Goal: Information Seeking & Learning: Learn about a topic

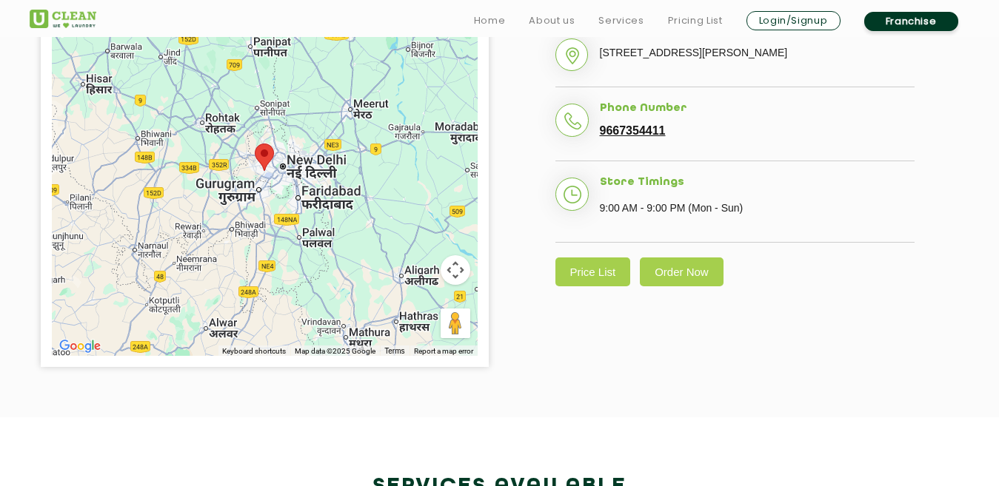
scroll to position [444, 0]
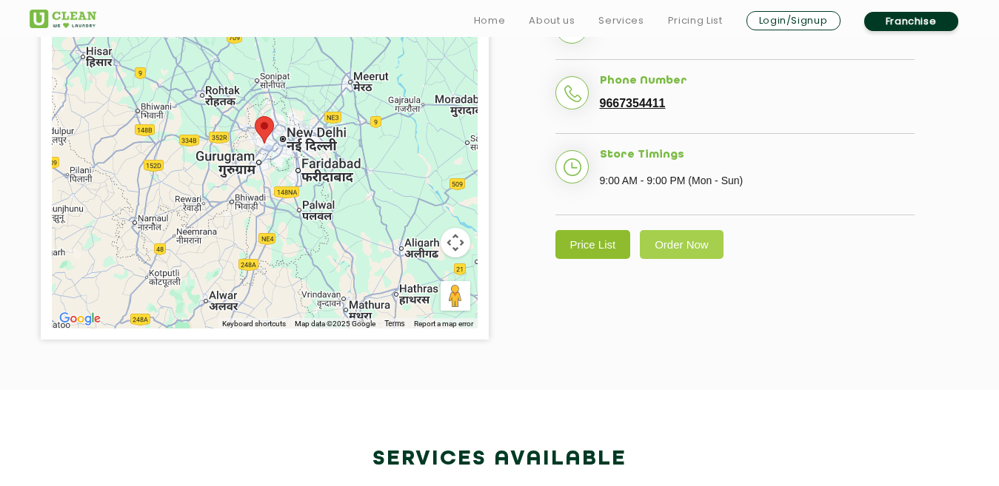
click at [580, 259] on link "Price List" at bounding box center [593, 244] width 76 height 29
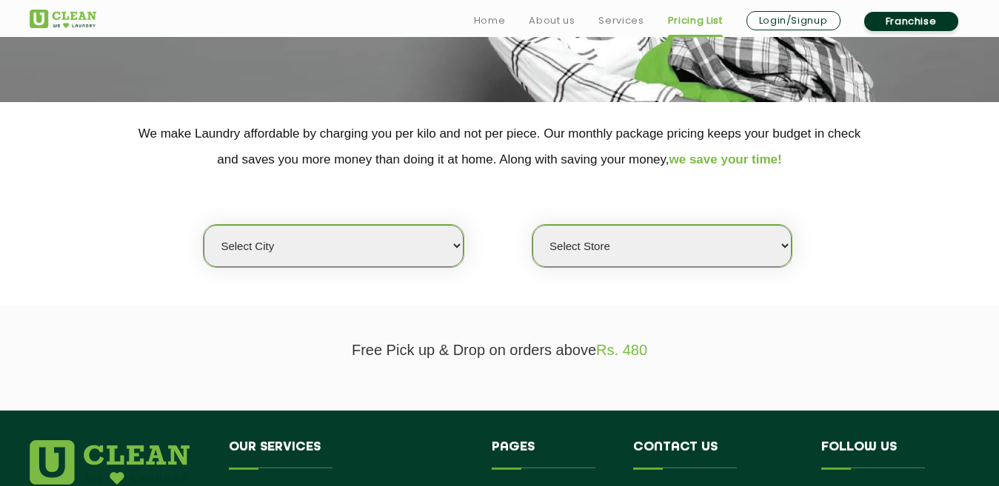
scroll to position [370, 0]
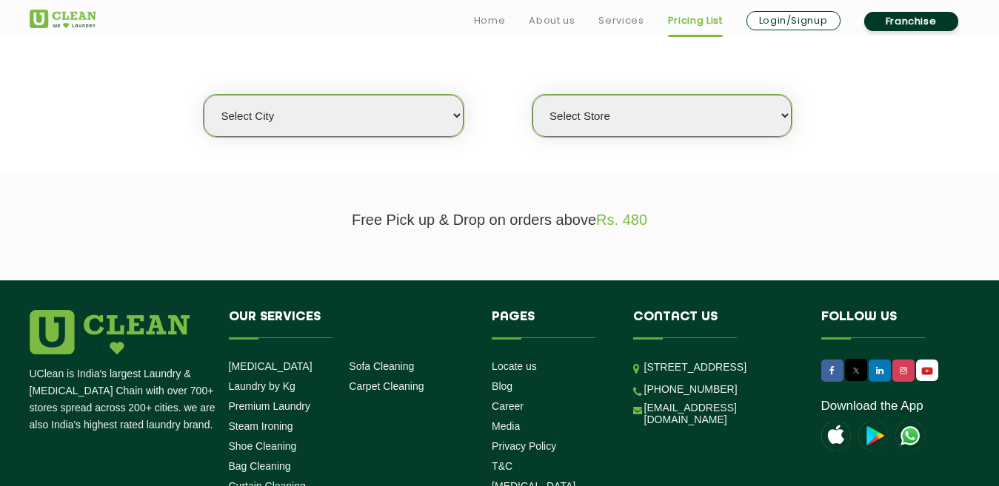
click at [398, 133] on select "Select city [GEOGRAPHIC_DATA] [GEOGRAPHIC_DATA] [GEOGRAPHIC_DATA] [GEOGRAPHIC_D…" at bounding box center [333, 116] width 259 height 42
click at [612, 227] on span "Rs. 480" at bounding box center [621, 220] width 51 height 16
click at [389, 111] on select "Select city [GEOGRAPHIC_DATA] [GEOGRAPHIC_DATA] [GEOGRAPHIC_DATA] [GEOGRAPHIC_D…" at bounding box center [333, 116] width 259 height 42
select select "1"
click at [204, 95] on select "Select city [GEOGRAPHIC_DATA] [GEOGRAPHIC_DATA] [GEOGRAPHIC_DATA] [GEOGRAPHIC_D…" at bounding box center [333, 116] width 259 height 42
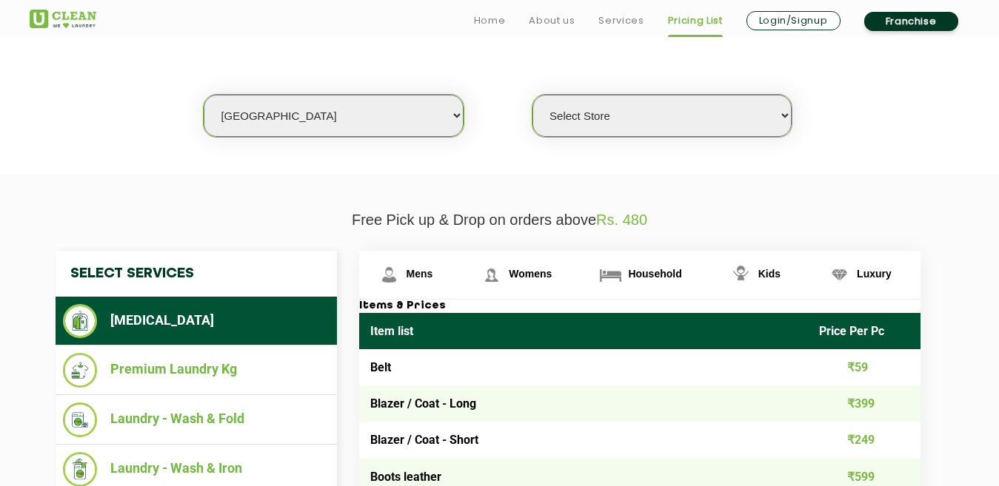
click at [636, 128] on select "Select Store [GEOGRAPHIC_DATA] [GEOGRAPHIC_DATA] 2 [GEOGRAPHIC_DATA] [PERSON_NA…" at bounding box center [661, 116] width 259 height 42
select select "118"
click at [532, 95] on select "Select Store [GEOGRAPHIC_DATA] [GEOGRAPHIC_DATA] 2 [GEOGRAPHIC_DATA] [PERSON_NA…" at bounding box center [661, 116] width 259 height 42
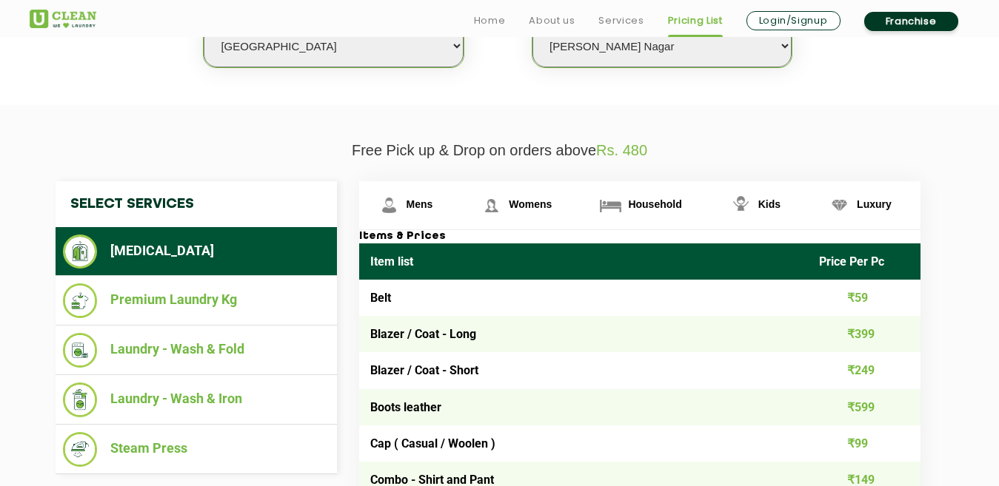
scroll to position [518, 0]
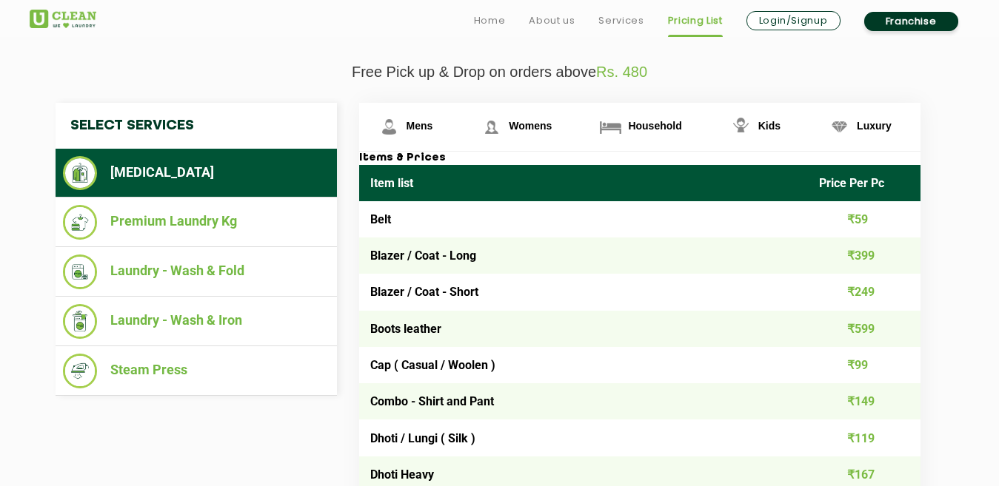
click at [604, 265] on td "Blazer / Coat - Long" at bounding box center [583, 256] width 449 height 36
click at [614, 301] on td "Blazer / Coat - Short" at bounding box center [583, 292] width 449 height 36
click at [863, 321] on td "₹599" at bounding box center [864, 329] width 113 height 36
click at [845, 284] on td "₹249" at bounding box center [864, 292] width 113 height 36
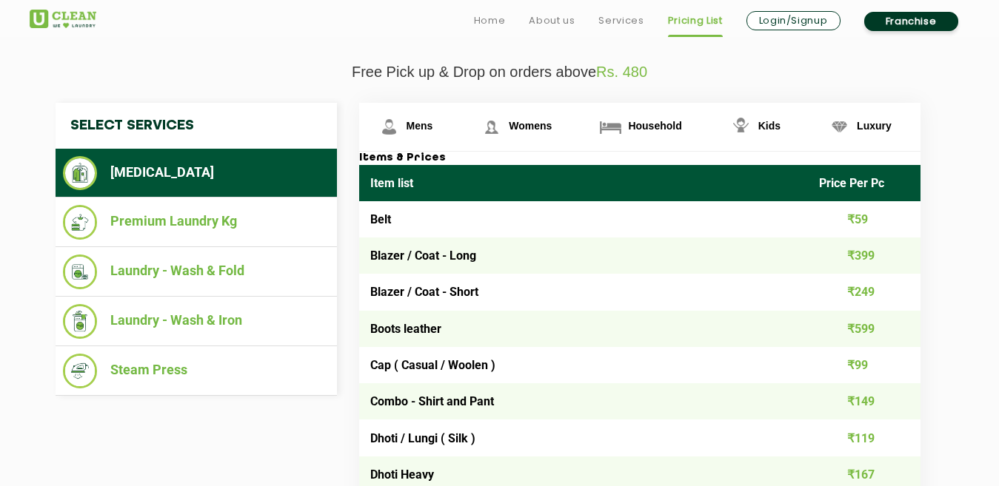
click at [412, 292] on td "Blazer / Coat - Short" at bounding box center [583, 292] width 449 height 36
click at [408, 286] on td "Blazer / Coat - Short" at bounding box center [583, 292] width 449 height 36
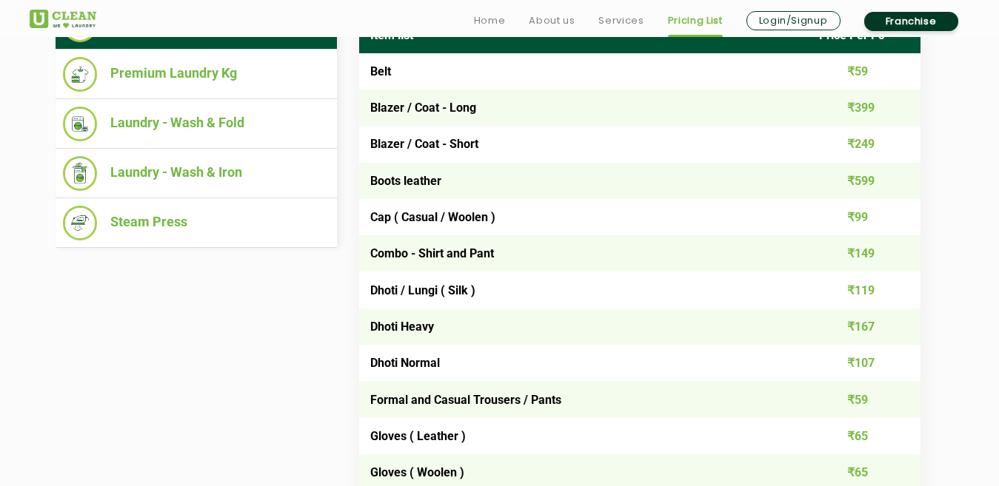
click at [409, 209] on td "Cap ( Casual / Woolen )" at bounding box center [583, 217] width 449 height 36
click at [421, 251] on td "Combo - Shirt and Pant" at bounding box center [583, 253] width 449 height 36
click at [439, 329] on td "Dhoti Heavy" at bounding box center [583, 327] width 449 height 36
click at [424, 398] on td "Formal and Casual Trousers / Pants" at bounding box center [583, 399] width 449 height 36
click at [435, 449] on td "Gloves ( Leather )" at bounding box center [583, 436] width 449 height 36
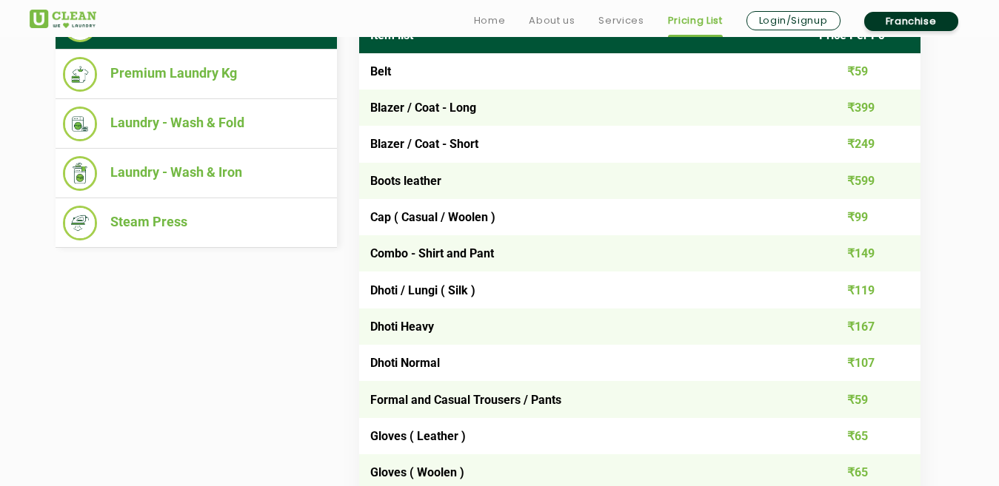
click at [404, 335] on td "Dhoti Heavy" at bounding box center [583, 327] width 449 height 36
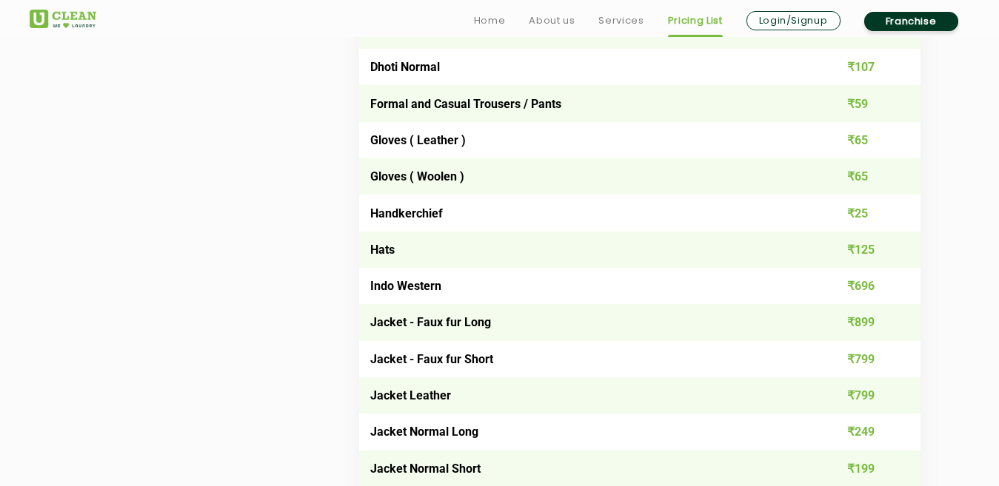
click at [400, 327] on td "Jacket - Faux fur Long" at bounding box center [583, 322] width 449 height 36
click at [462, 443] on td "Jacket Normal Long" at bounding box center [583, 432] width 449 height 36
click at [411, 278] on td "Indo Western" at bounding box center [583, 286] width 449 height 36
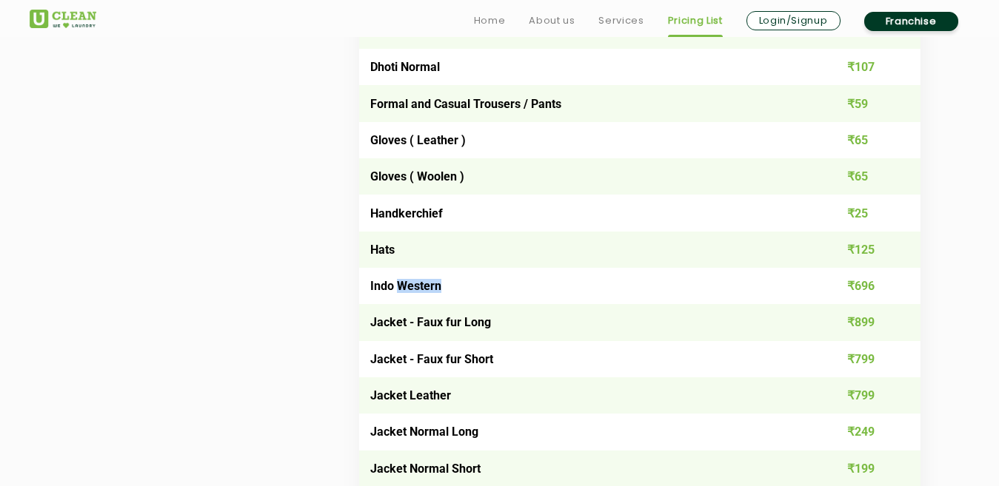
click at [410, 278] on td "Indo Western" at bounding box center [583, 286] width 449 height 36
click at [411, 273] on td "Indo Western" at bounding box center [583, 286] width 449 height 36
click at [417, 262] on td "Hats" at bounding box center [583, 250] width 449 height 36
click at [423, 264] on td "Hats" at bounding box center [583, 250] width 449 height 36
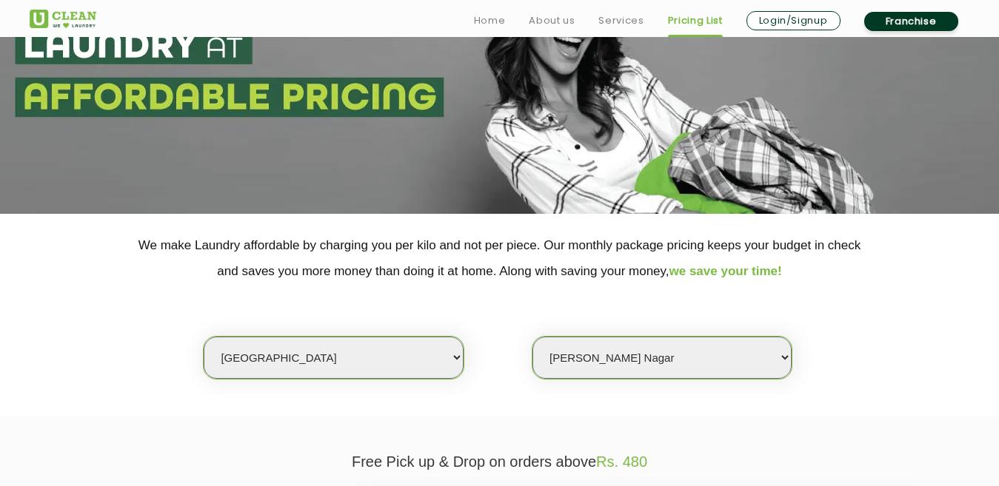
scroll to position [527, 0]
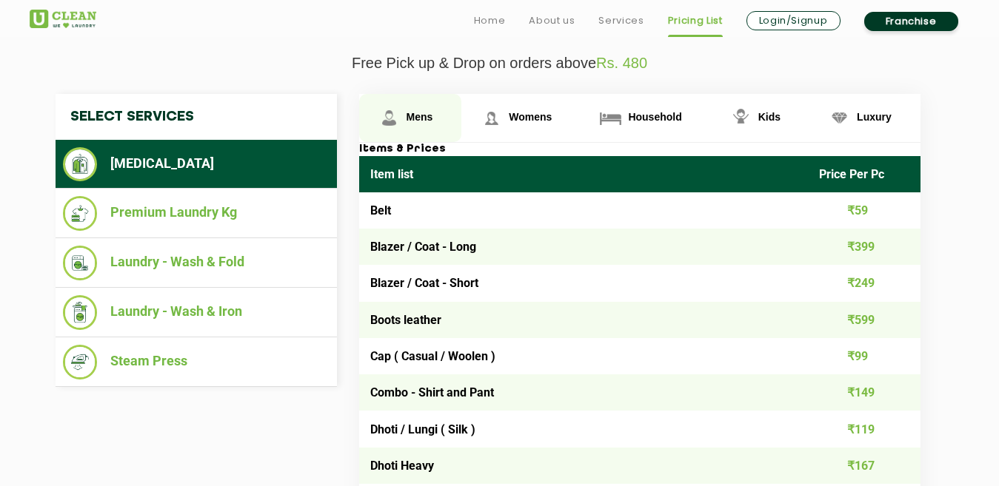
click at [426, 113] on span "Mens" at bounding box center [419, 117] width 27 height 12
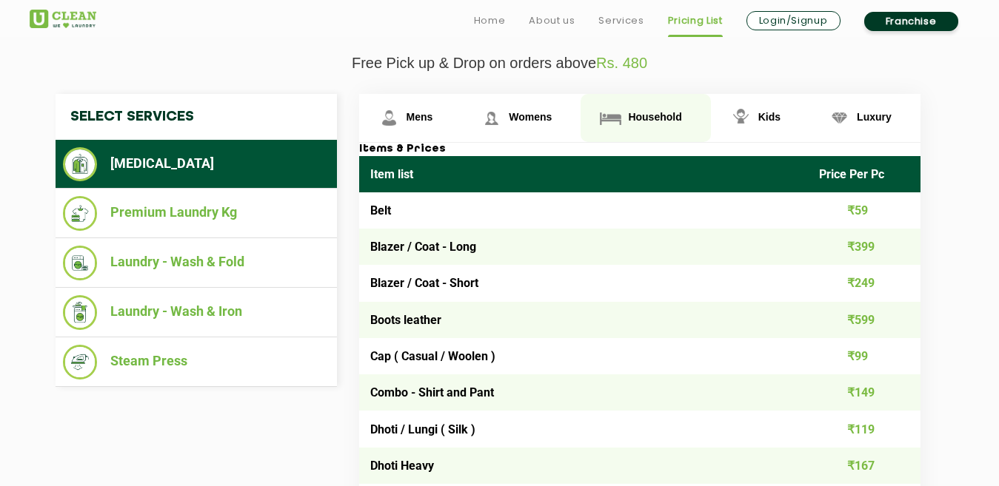
click at [462, 124] on link "Household" at bounding box center [410, 118] width 103 height 48
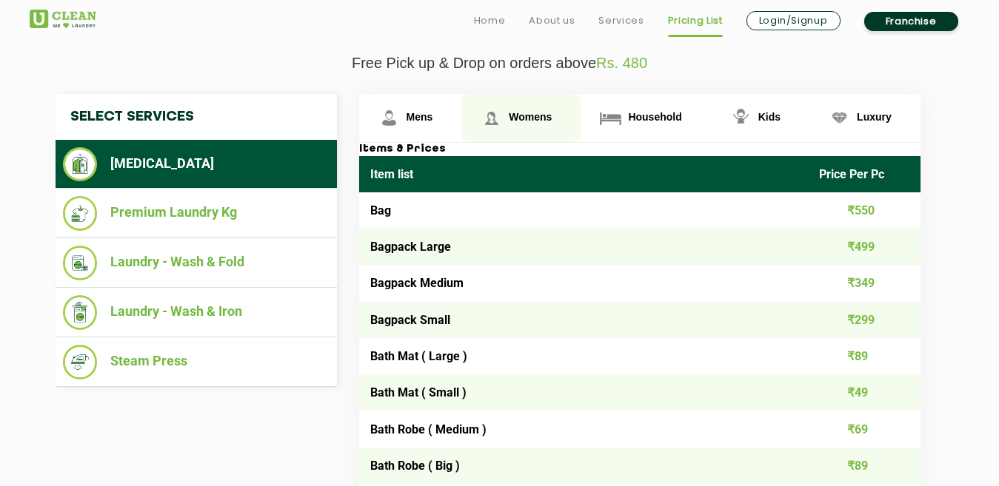
click at [433, 121] on span "Womens" at bounding box center [419, 117] width 27 height 12
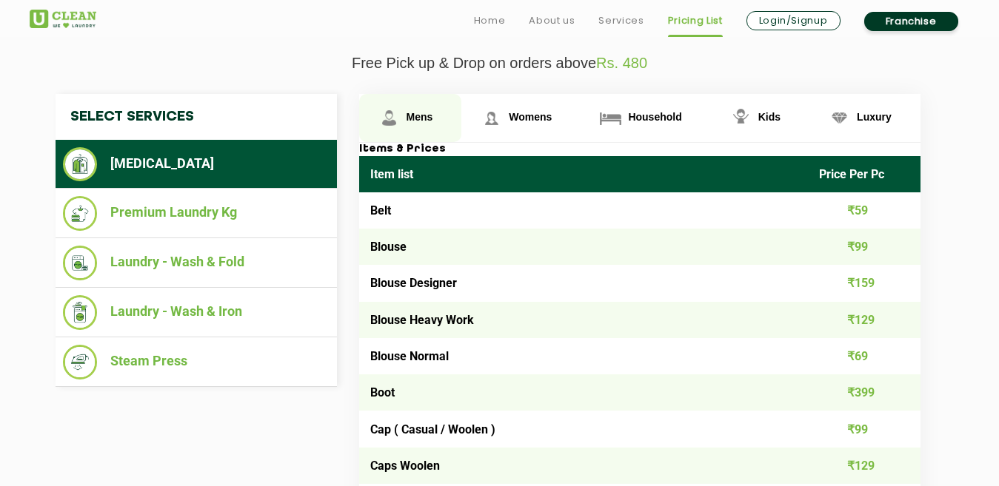
click at [386, 130] on img at bounding box center [389, 118] width 26 height 26
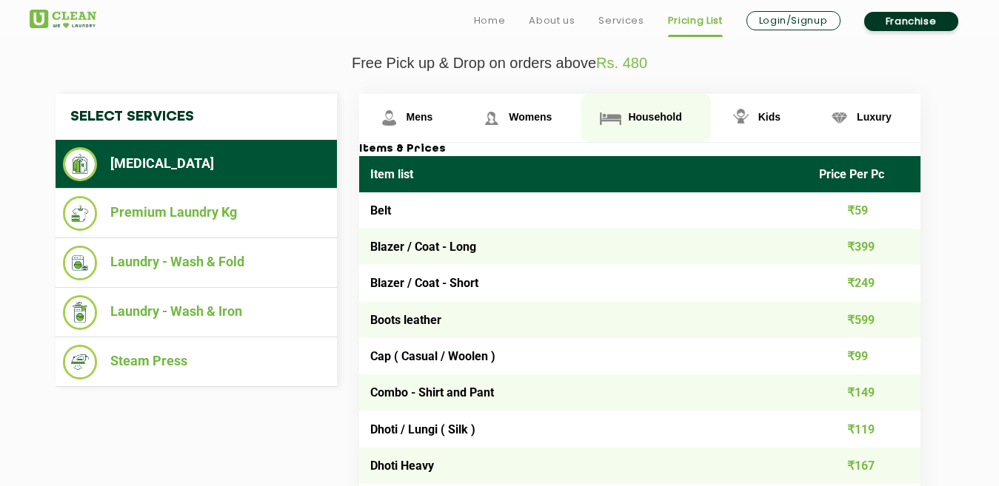
click at [433, 121] on span "Household" at bounding box center [419, 117] width 27 height 12
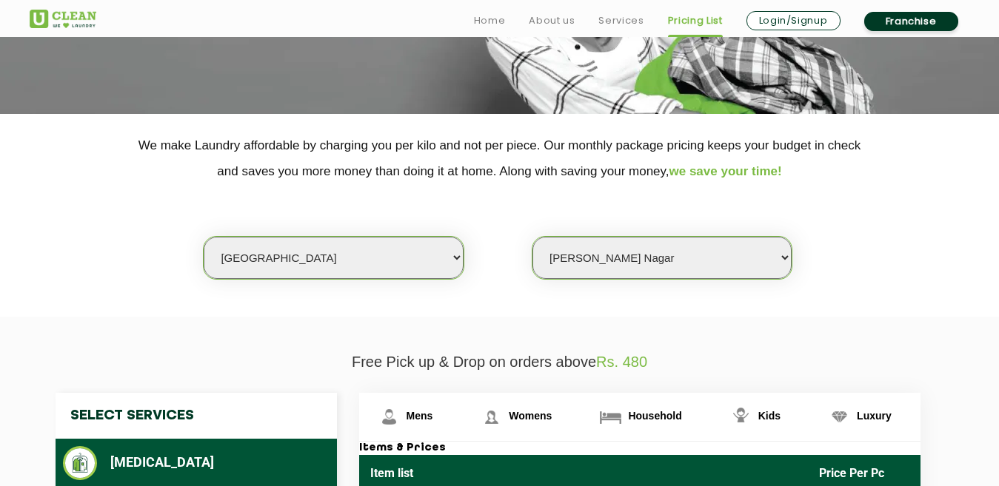
scroll to position [453, 0]
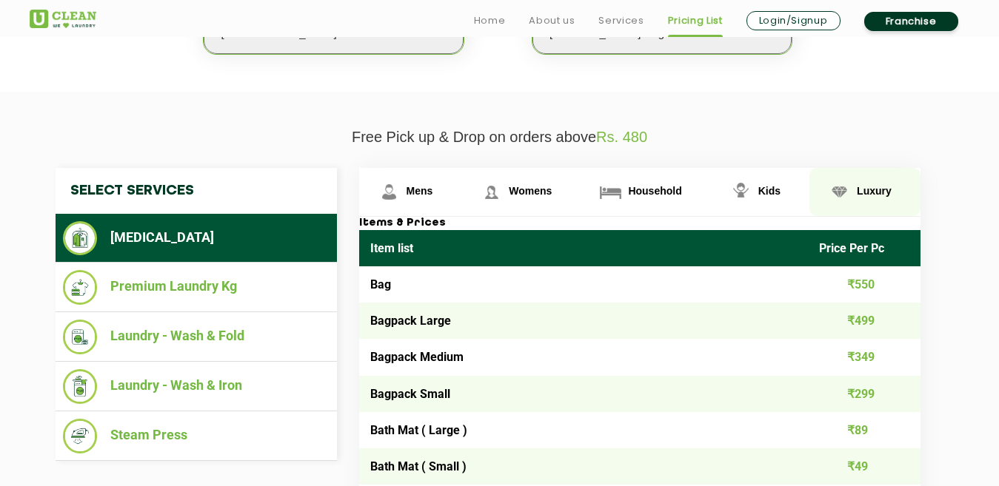
click at [462, 196] on link "Luxury" at bounding box center [410, 192] width 103 height 48
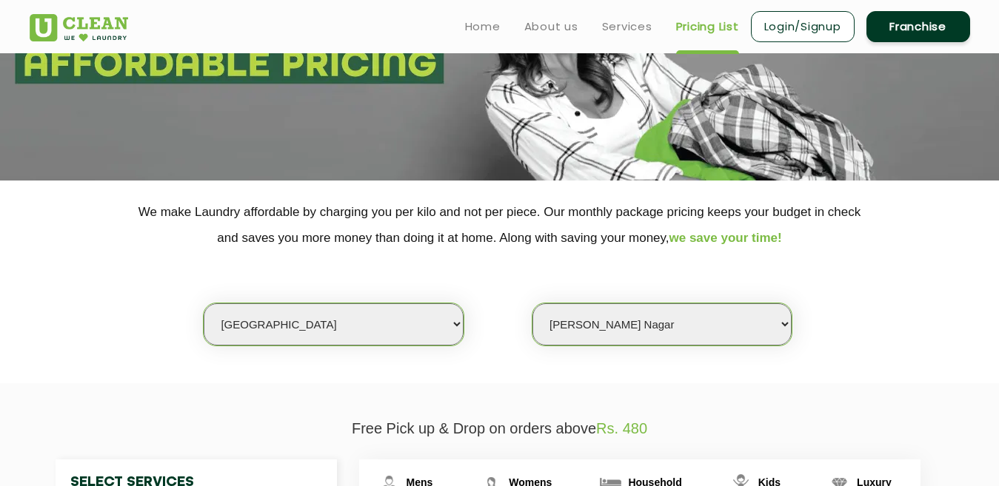
scroll to position [379, 0]
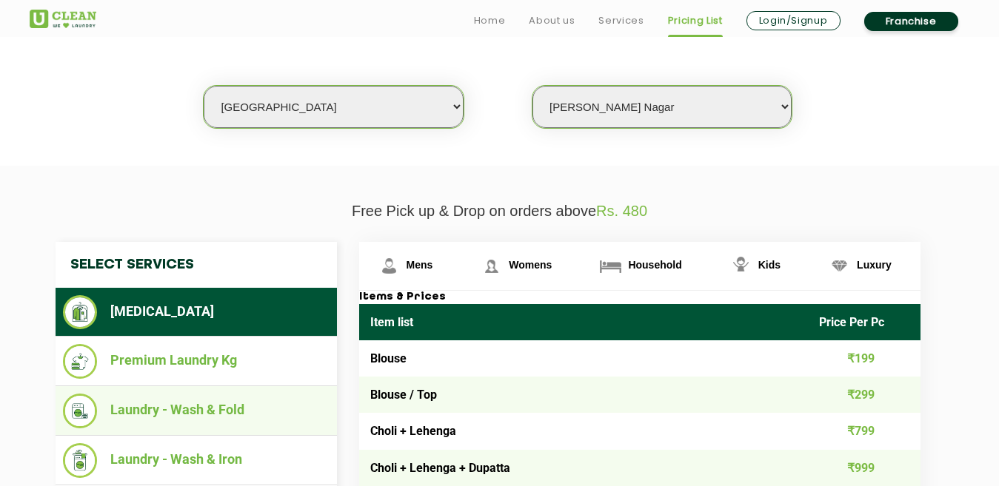
click at [189, 415] on li "Laundry - Wash & Fold" at bounding box center [196, 411] width 267 height 35
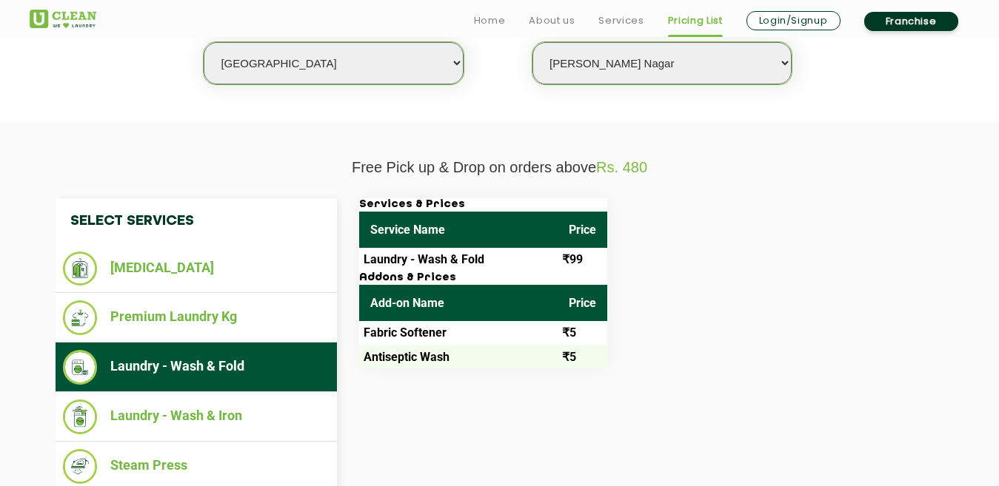
scroll to position [527, 0]
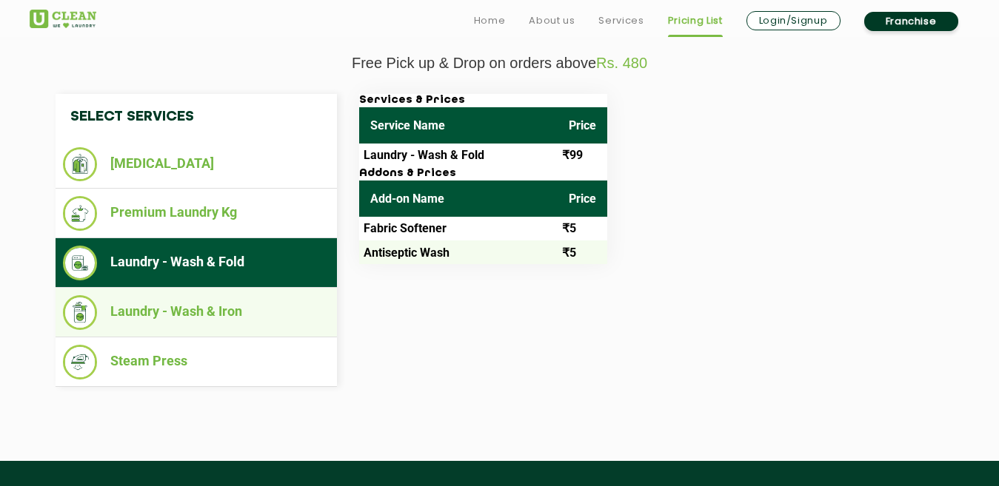
click at [264, 324] on li "Laundry - Wash & Iron" at bounding box center [196, 312] width 267 height 35
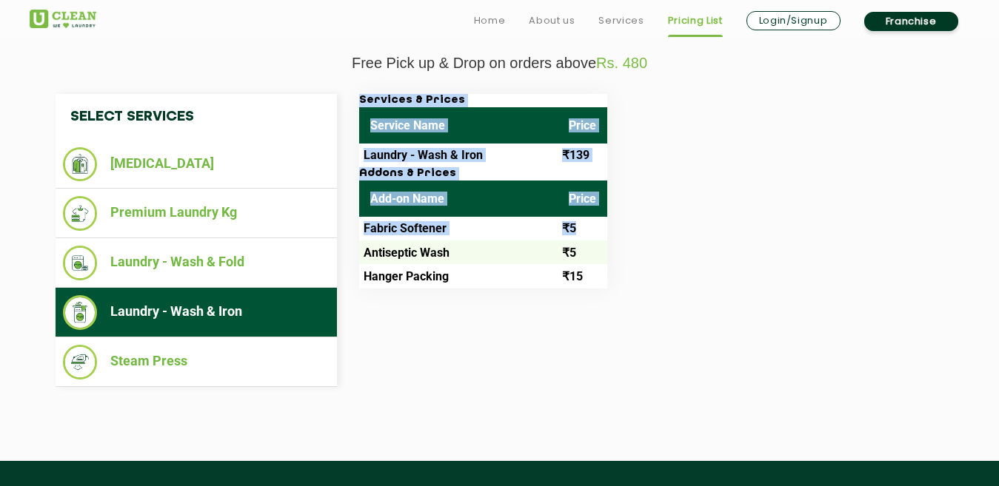
drag, startPoint x: 577, startPoint y: 247, endPoint x: 580, endPoint y: 326, distance: 78.6
click at [580, 326] on div "Select Services [MEDICAL_DATA] Premium Laundry Kg Laundry - Wash & Fold Laundry…" at bounding box center [499, 240] width 911 height 293
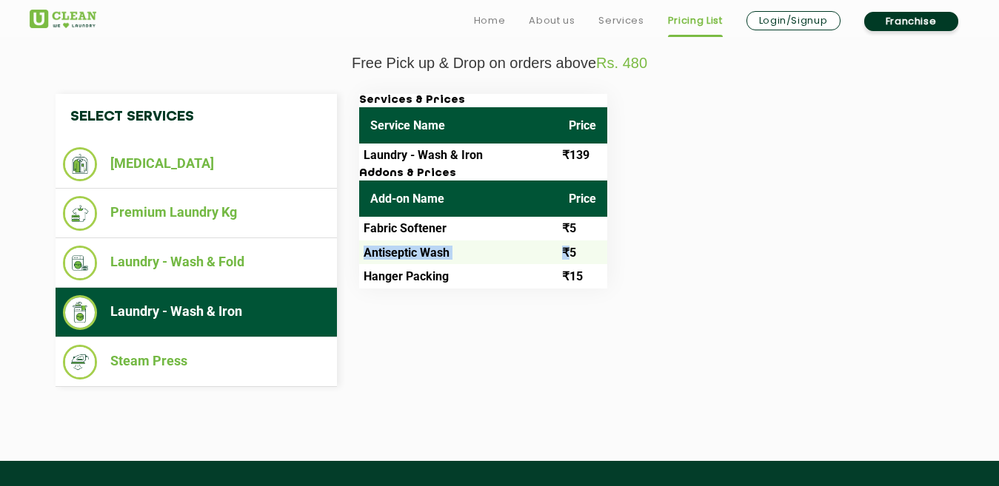
drag, startPoint x: 575, startPoint y: 261, endPoint x: 572, endPoint y: 221, distance: 40.0
click at [574, 224] on tbody "Fabric Softener ₹5 Antiseptic Wash ₹5 Hanger Packing ₹15" at bounding box center [483, 253] width 248 height 72
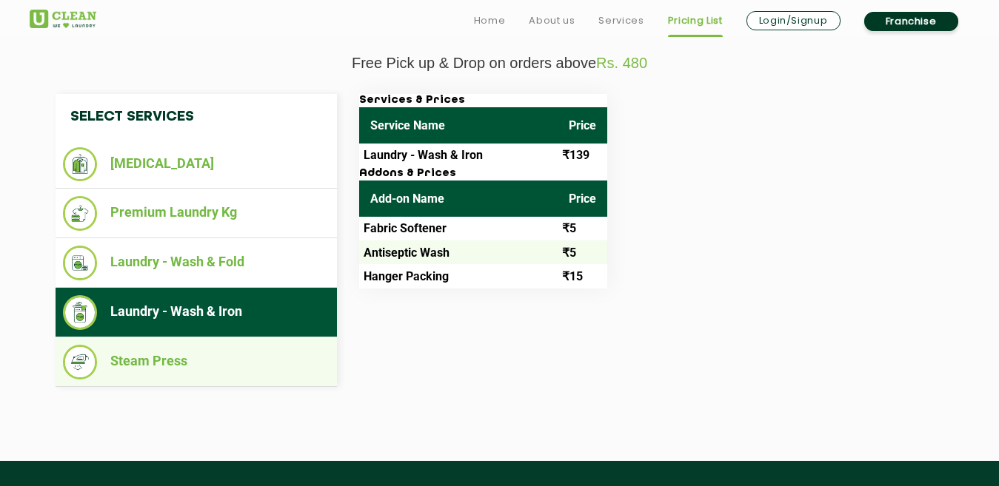
click at [218, 366] on li "Steam Press" at bounding box center [196, 362] width 267 height 35
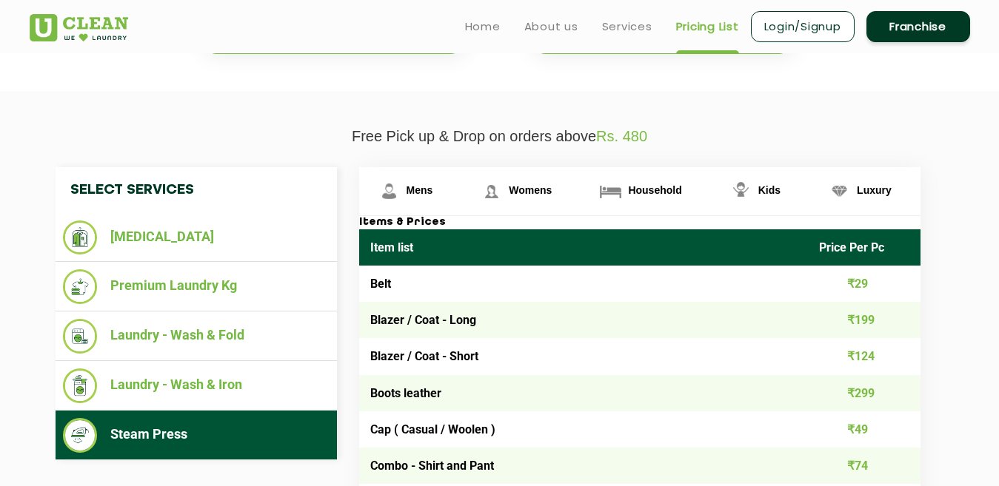
scroll to position [453, 0]
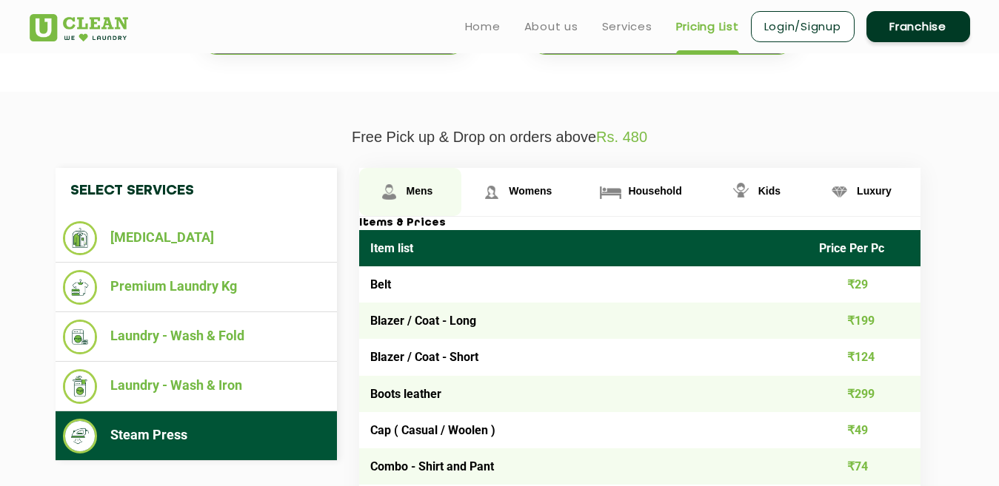
click at [415, 195] on span "Mens" at bounding box center [419, 191] width 27 height 12
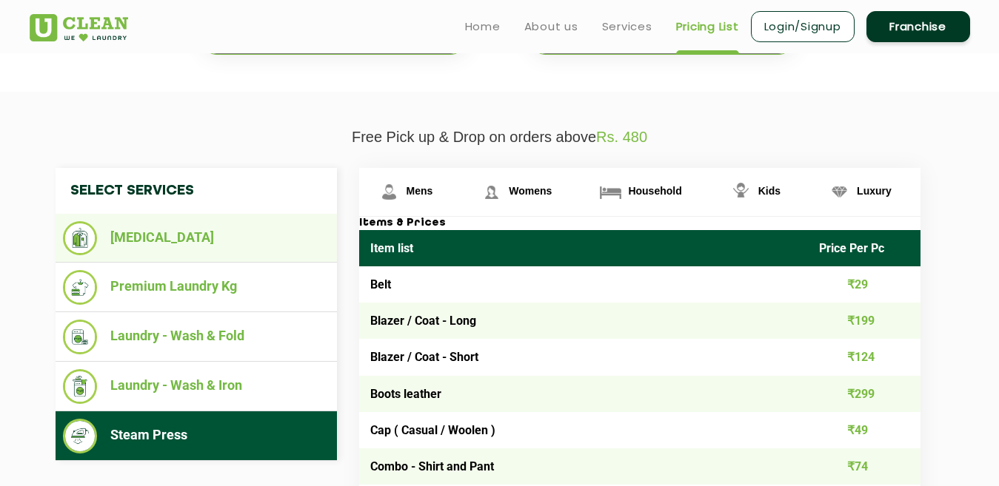
click at [216, 219] on ul "[MEDICAL_DATA]" at bounding box center [196, 238] width 281 height 49
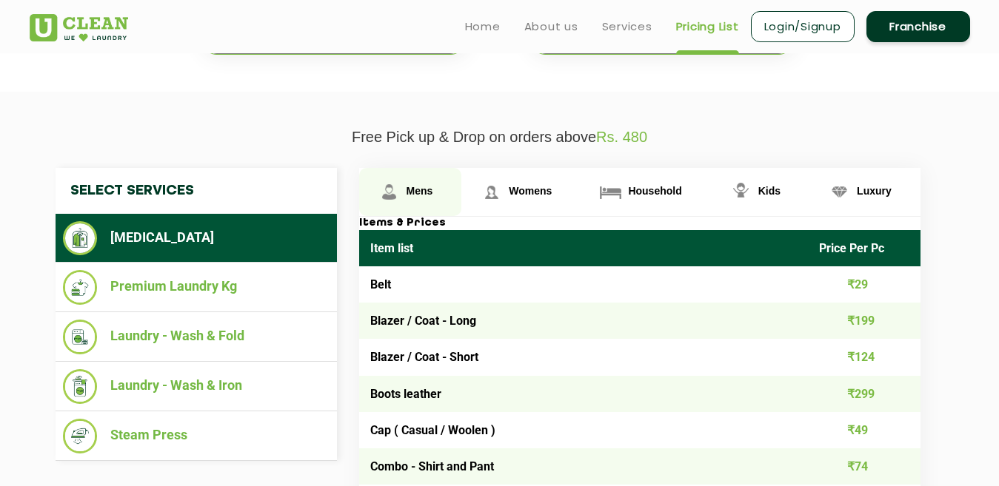
click at [425, 198] on link "Mens" at bounding box center [410, 192] width 103 height 48
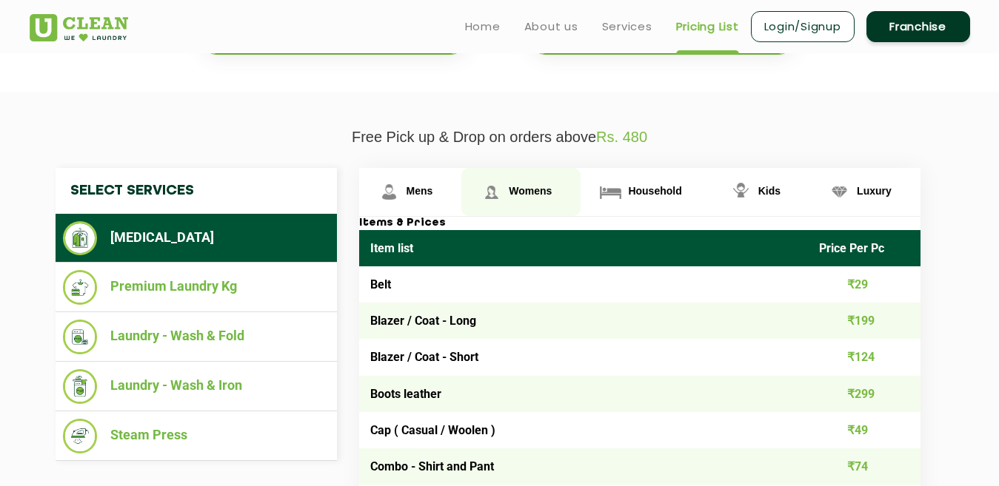
click at [402, 201] on img at bounding box center [389, 192] width 26 height 26
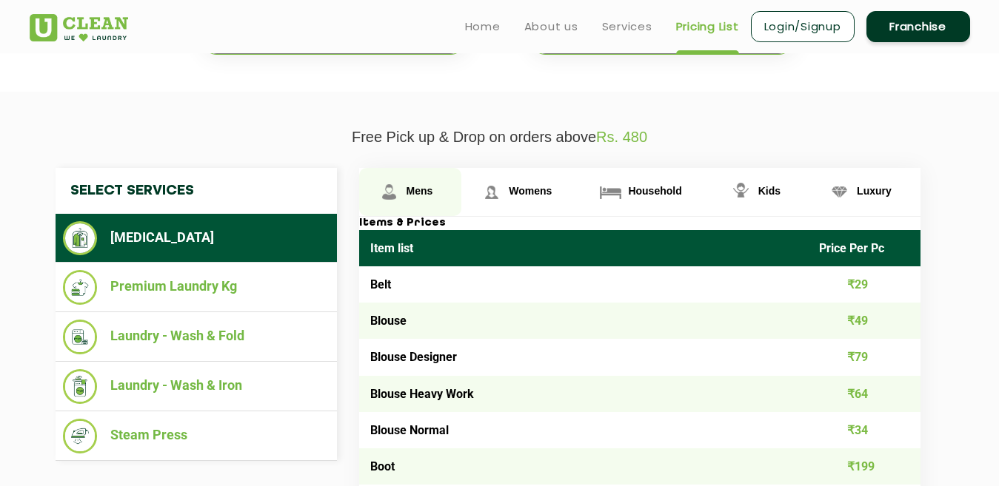
click at [426, 178] on link "Mens" at bounding box center [410, 192] width 103 height 48
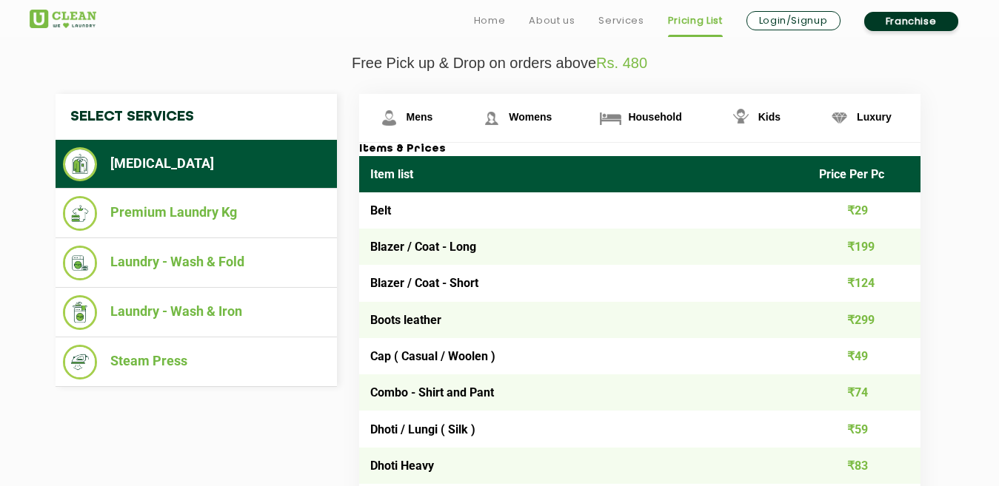
scroll to position [601, 0]
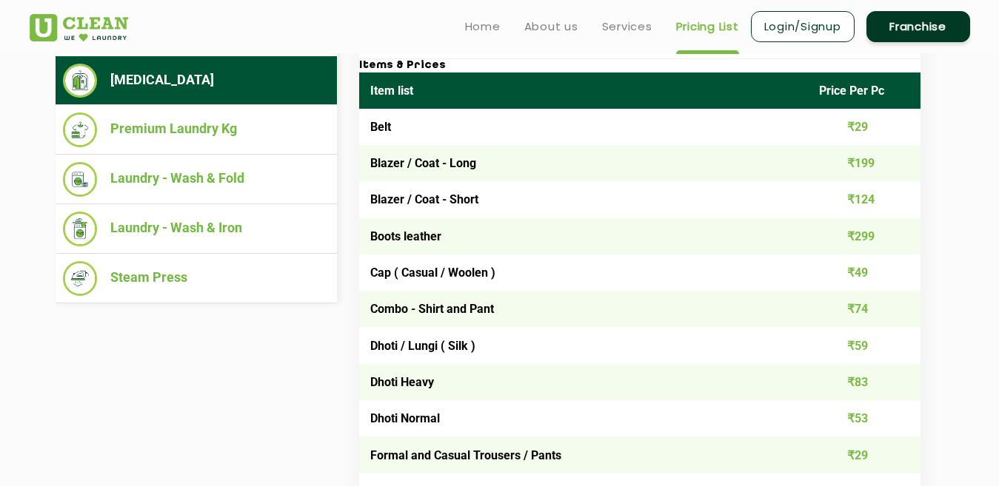
scroll to position [575, 0]
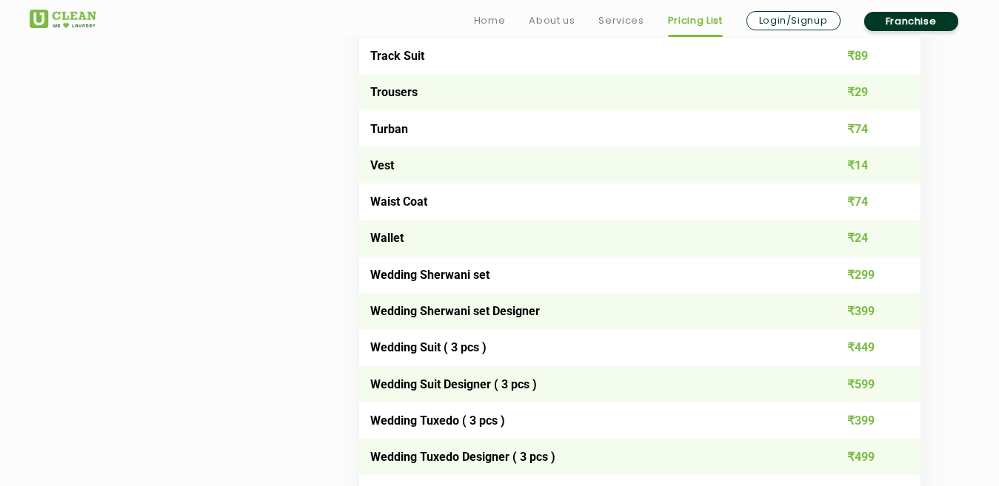
scroll to position [2944, 0]
